Goal: Navigation & Orientation: Find specific page/section

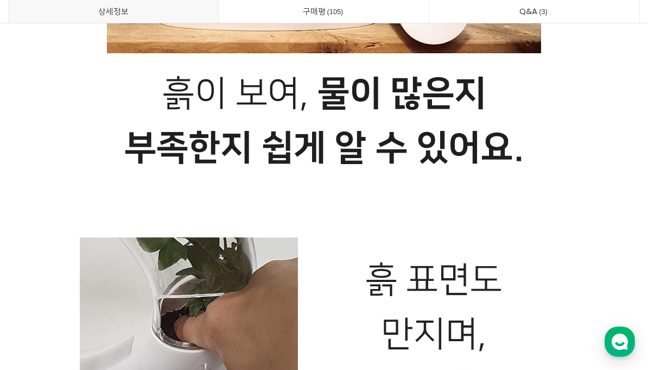
scroll to position [10910, 0]
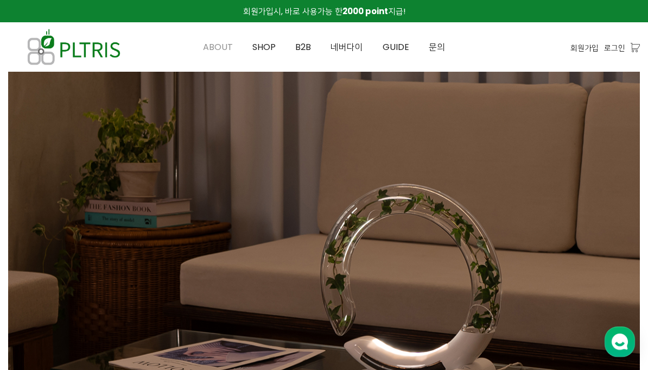
click at [219, 48] on span "ABOUT" at bounding box center [218, 47] width 30 height 12
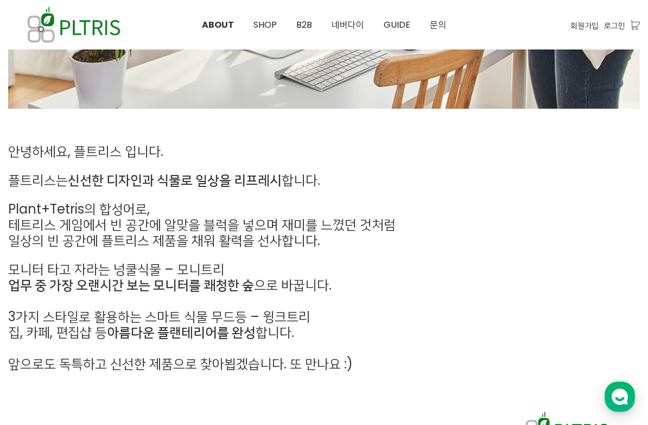
scroll to position [394, 0]
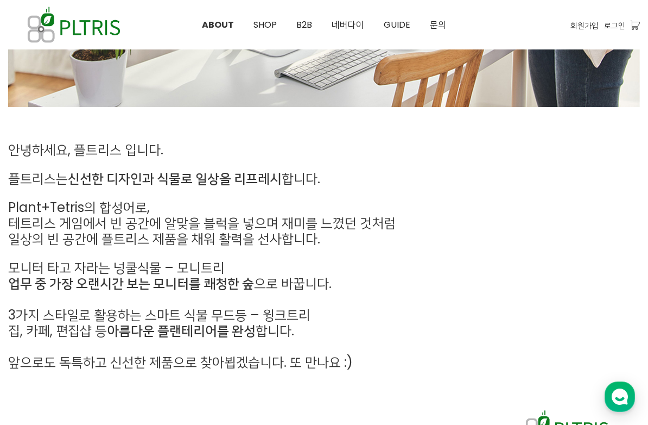
click at [79, 178] on strong "신선한 디자인과 식물로 일상을 리프레시" at bounding box center [175, 178] width 214 height 18
click at [71, 178] on strong "신선한 디자인과 식물로 일상을 리프레시" at bounding box center [175, 178] width 214 height 18
click at [124, 178] on strong "신선한 디자인과 식물로 일상을 리프레시" at bounding box center [175, 178] width 214 height 18
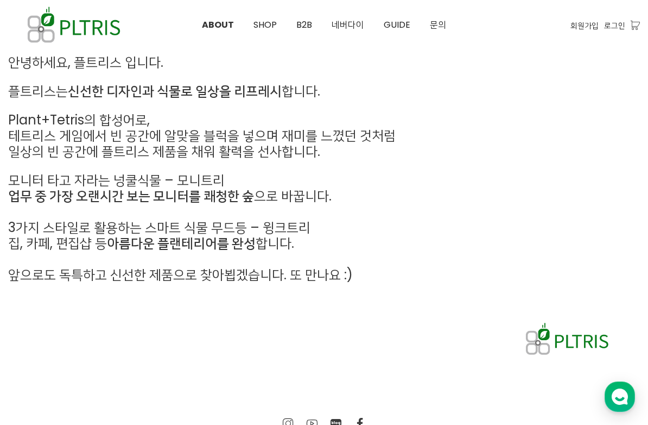
scroll to position [486, 0]
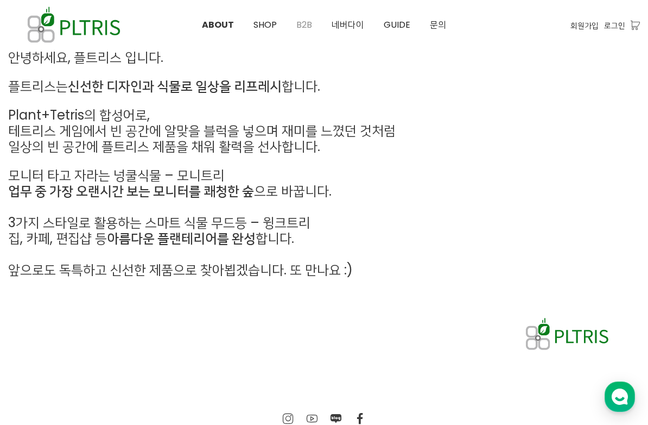
click at [306, 23] on span "B2B" at bounding box center [304, 24] width 16 height 12
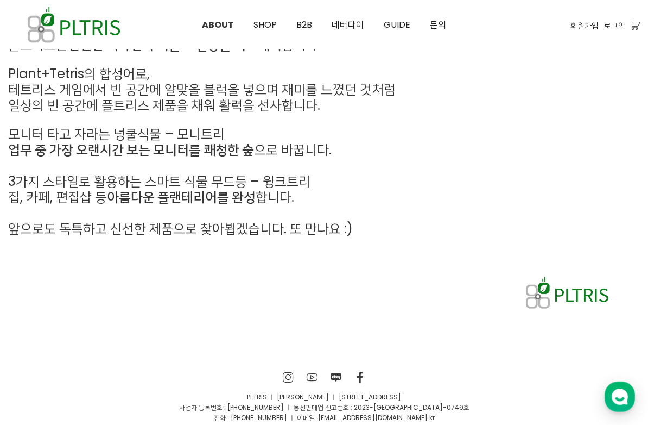
scroll to position [530, 0]
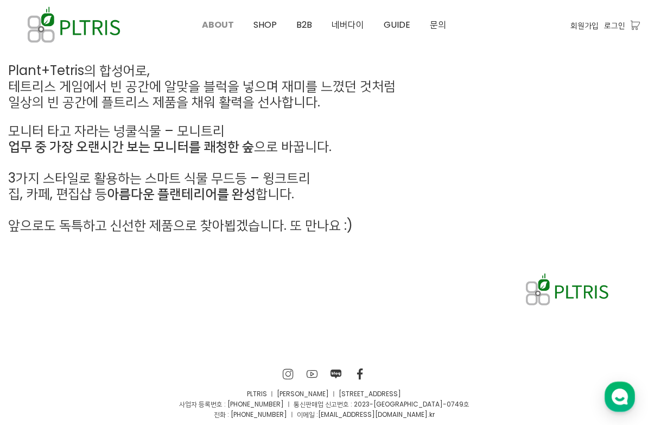
click at [205, 27] on span "ABOUT" at bounding box center [218, 24] width 32 height 12
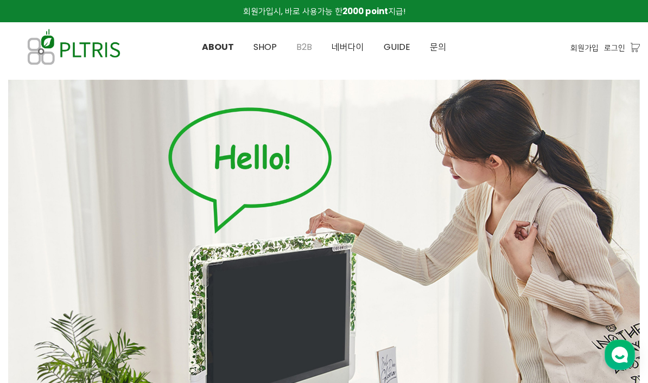
click at [301, 47] on span "B2B" at bounding box center [304, 47] width 16 height 12
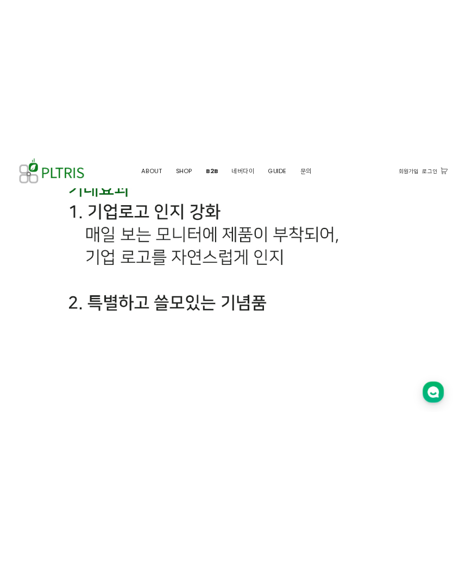
scroll to position [3271, 0]
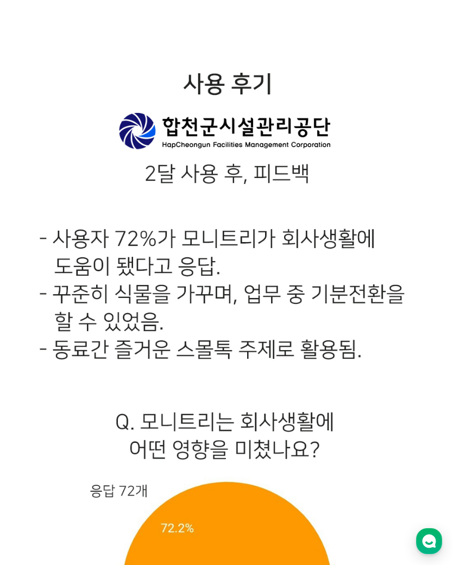
scroll to position [5127, 0]
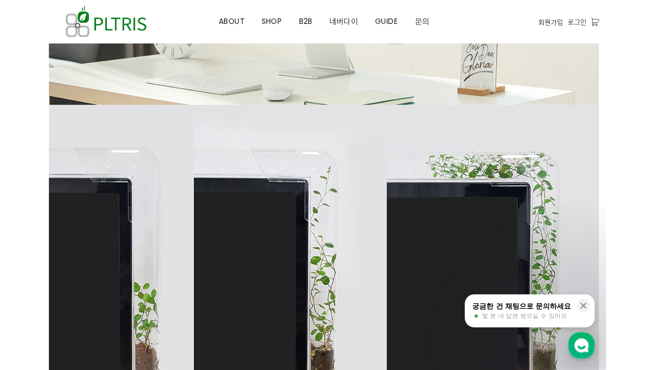
scroll to position [774, 0]
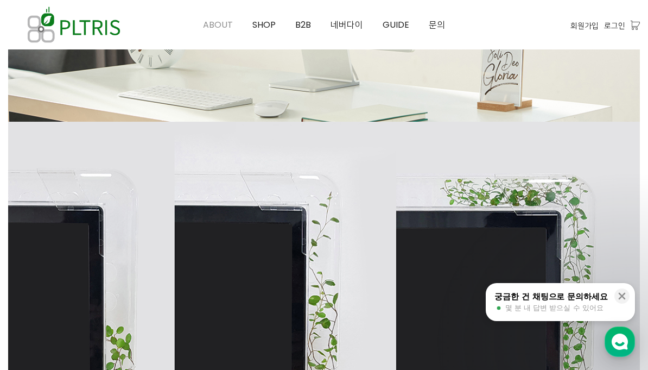
click at [223, 27] on span "ABOUT" at bounding box center [218, 24] width 30 height 12
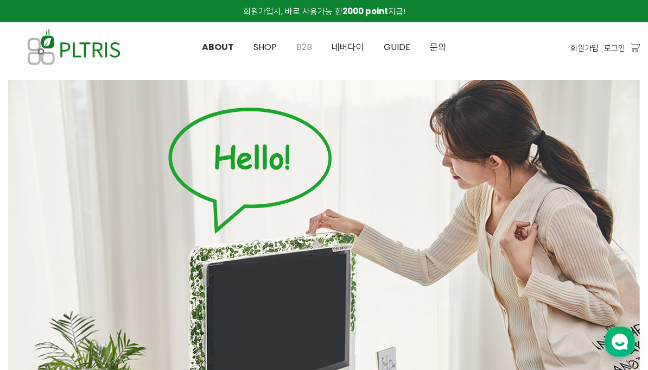
click at [306, 50] on span "B2B" at bounding box center [304, 47] width 16 height 12
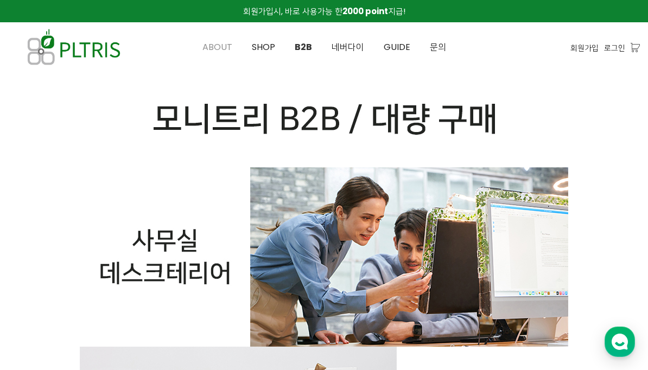
click at [204, 40] on link "ABOUT" at bounding box center [217, 47] width 49 height 49
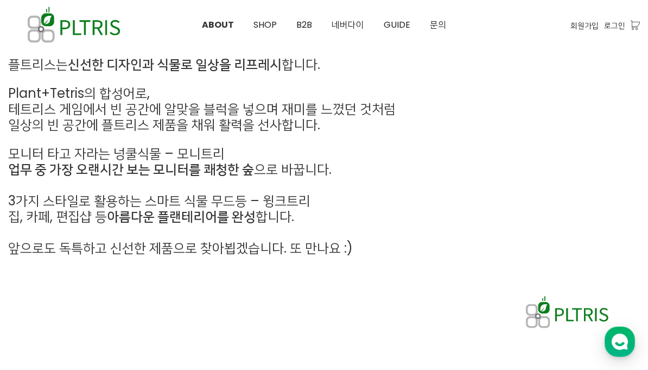
scroll to position [507, 0]
click at [309, 30] on span "B2B" at bounding box center [304, 24] width 16 height 12
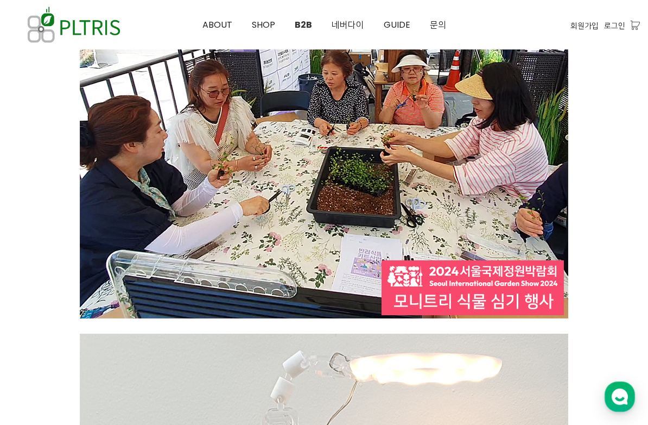
scroll to position [4056, 0]
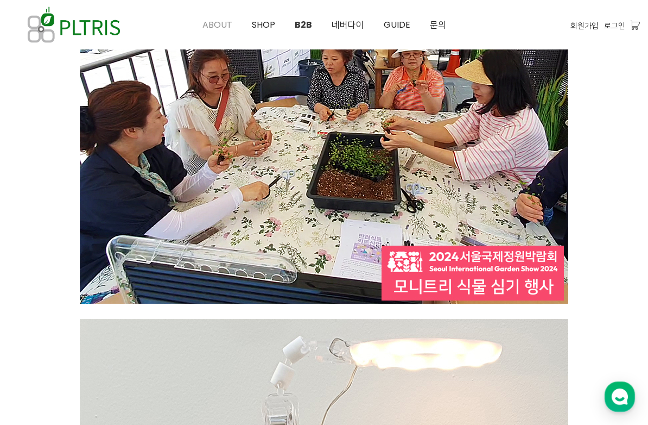
click at [230, 26] on span "ABOUT" at bounding box center [217, 24] width 30 height 12
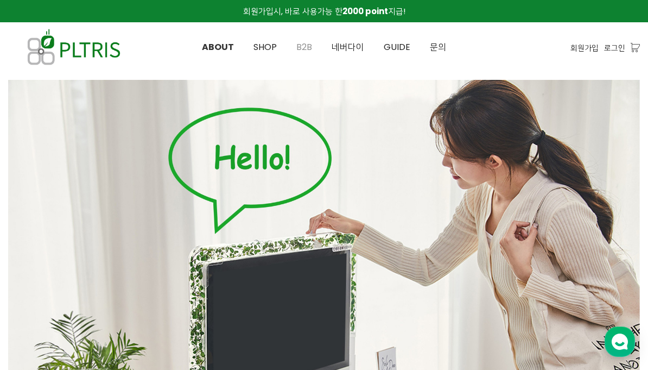
click at [308, 49] on span "B2B" at bounding box center [304, 47] width 16 height 12
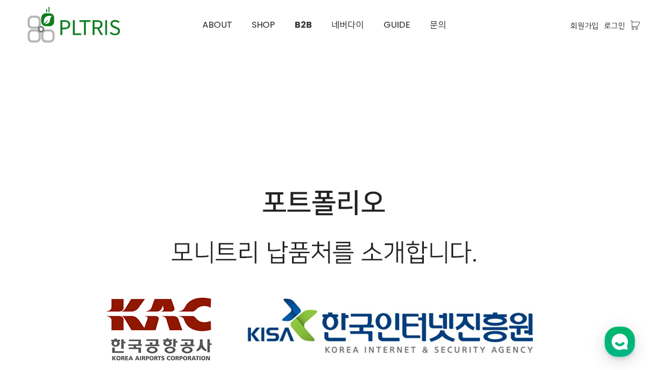
scroll to position [7518, 0]
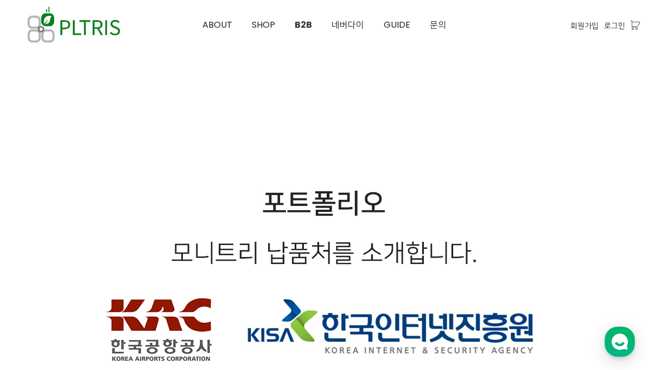
click at [353, 29] on span "네버다이" at bounding box center [348, 24] width 33 height 12
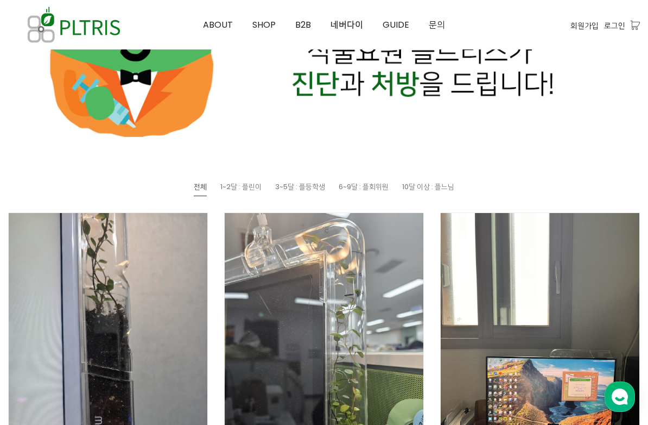
scroll to position [415, 0]
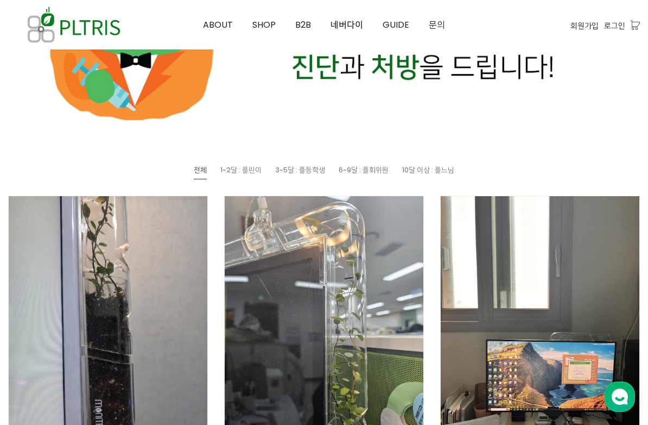
click at [386, 173] on span "6~9달 : 플회위원" at bounding box center [364, 169] width 50 height 10
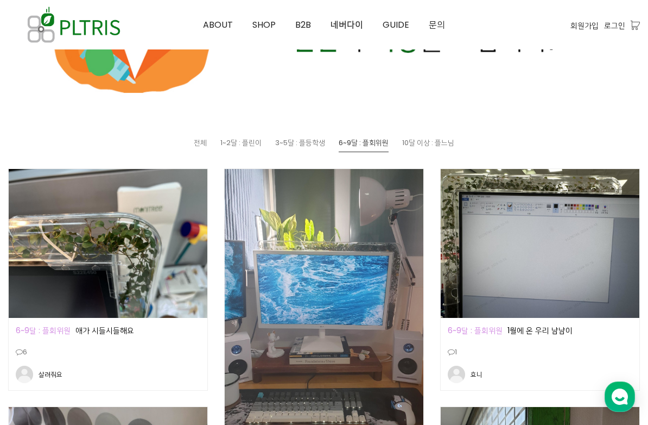
scroll to position [444, 0]
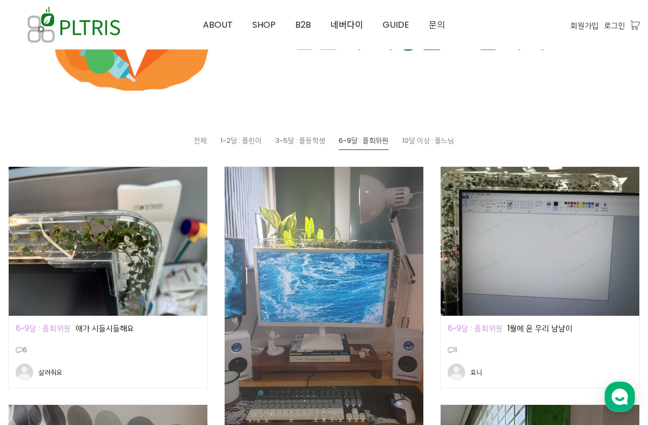
click at [412, 144] on span "10달 이상 : 플느님" at bounding box center [428, 140] width 52 height 10
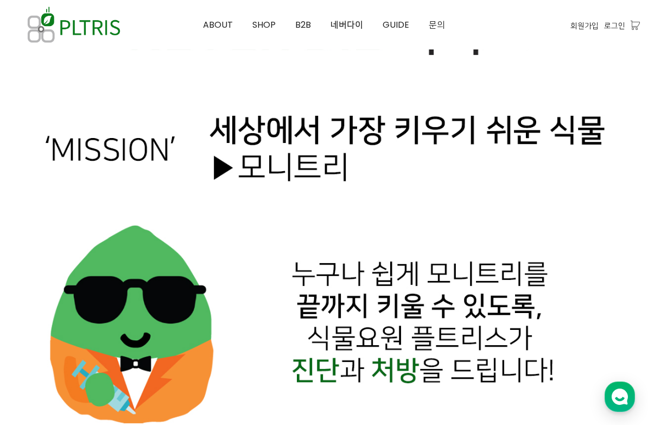
click at [412, 144] on div at bounding box center [324, 209] width 632 height 482
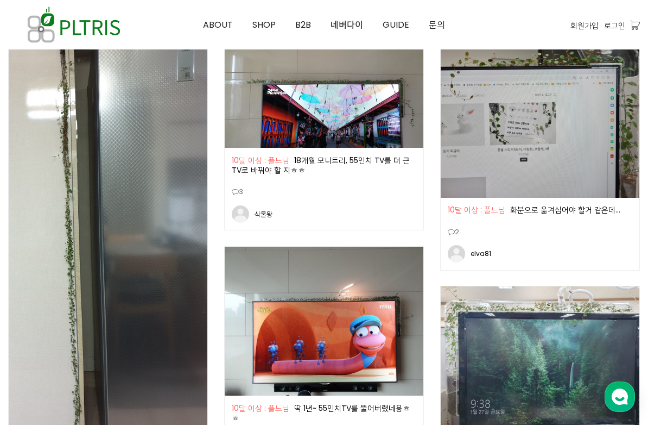
scroll to position [612, 0]
